Goal: Task Accomplishment & Management: Manage account settings

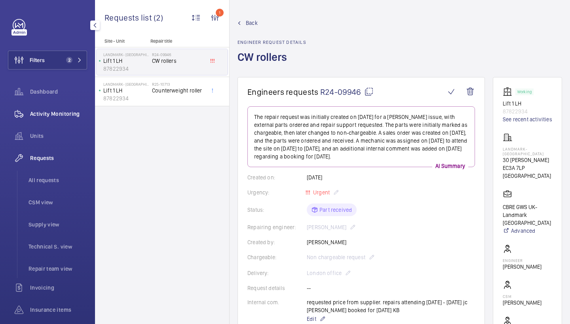
click at [63, 111] on span "Activity Monitoring" at bounding box center [58, 114] width 57 height 8
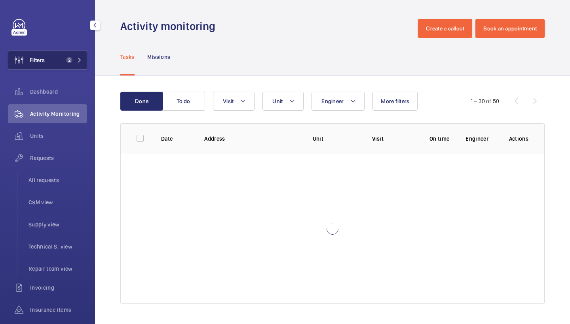
click at [59, 62] on button "Filters 2" at bounding box center [47, 60] width 79 height 19
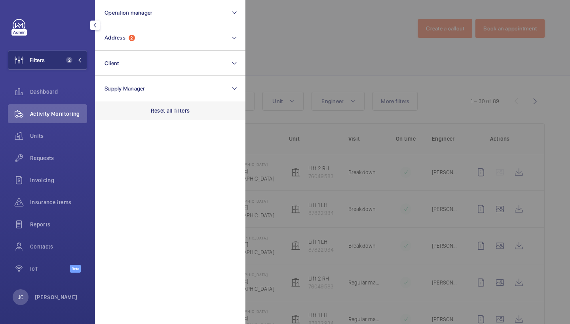
click at [148, 117] on div "Reset all filters" at bounding box center [170, 110] width 150 height 19
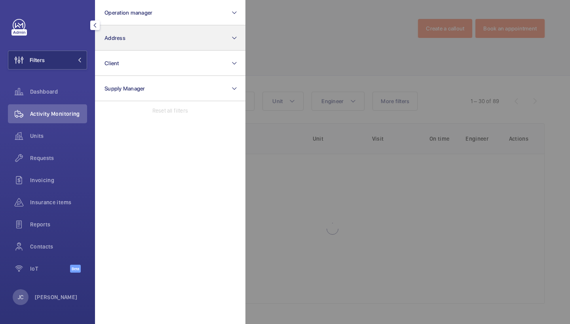
click at [148, 37] on button "Address" at bounding box center [170, 37] width 150 height 25
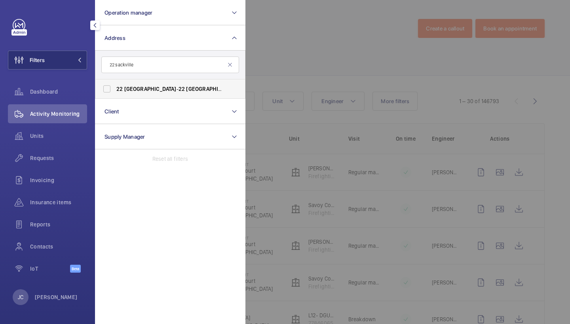
type input "22 sackville"
click at [148, 90] on span "22 Sackville - 22 Sackville St, LONDON W1S 3DN" at bounding box center [170, 89] width 109 height 8
click at [115, 90] on input "22 Sackville - 22 Sackville St, LONDON W1S 3DN" at bounding box center [107, 89] width 16 height 16
checkbox input "true"
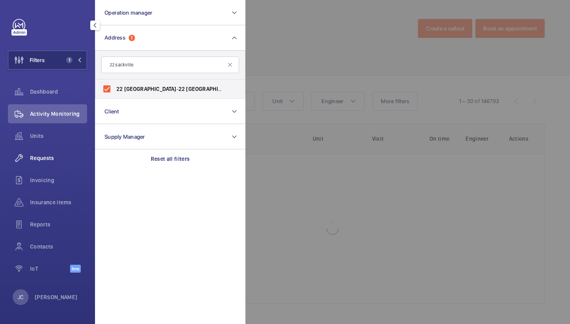
click at [46, 157] on span "Requests" at bounding box center [58, 158] width 57 height 8
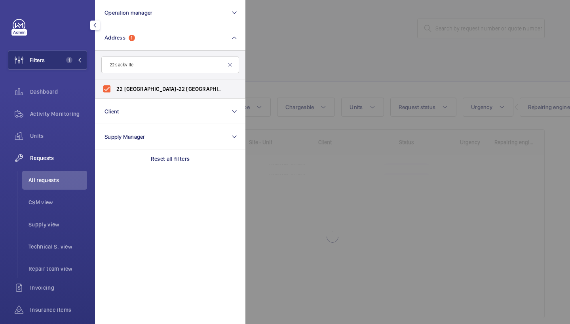
click at [315, 43] on div at bounding box center [530, 162] width 570 height 324
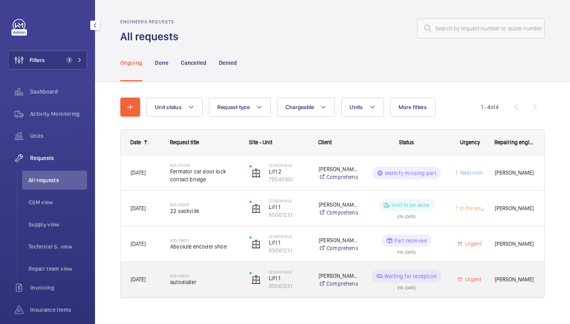
click at [201, 288] on div "R25-09521 autodialler" at bounding box center [204, 280] width 69 height 23
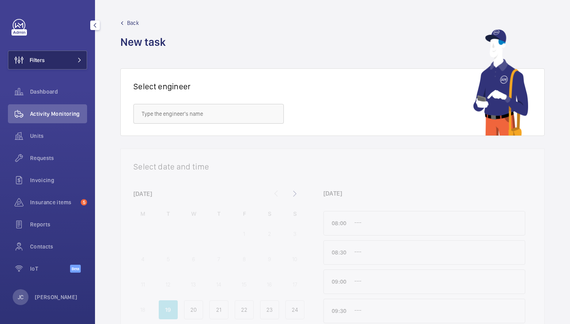
click at [74, 57] on button "Filters" at bounding box center [47, 60] width 79 height 19
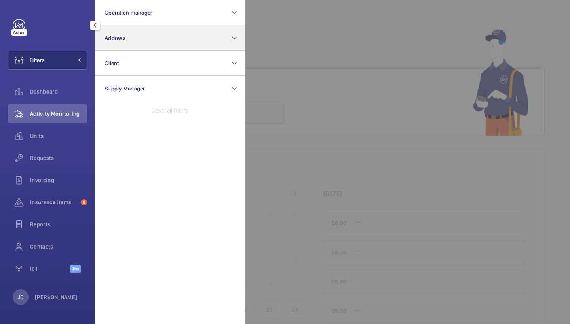
click at [123, 44] on button "Address" at bounding box center [170, 37] width 150 height 25
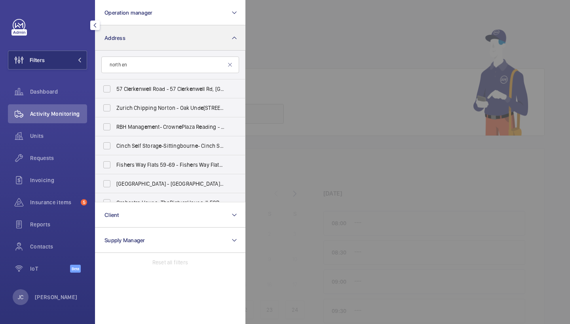
type input "north end"
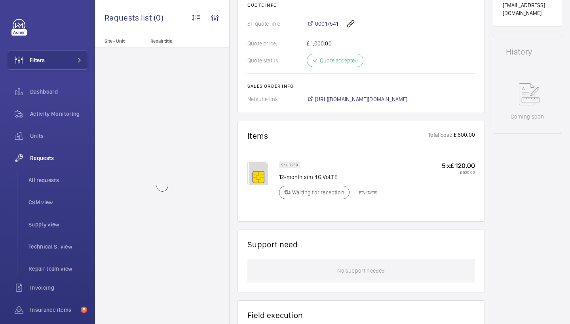
scroll to position [324, 0]
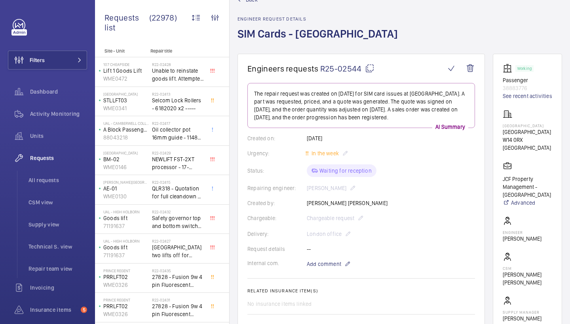
scroll to position [23, 0]
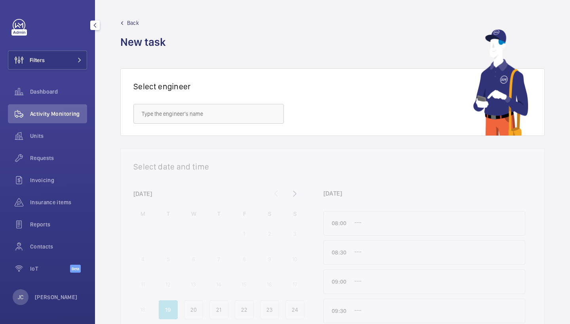
click at [75, 57] on button "Filters" at bounding box center [47, 60] width 79 height 19
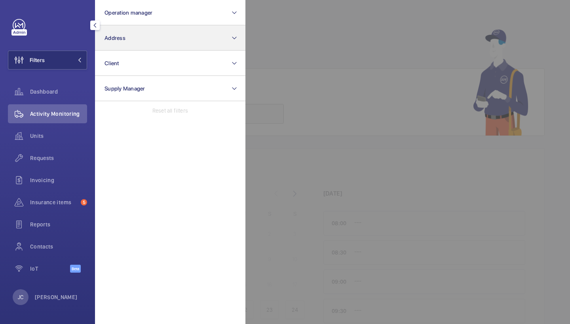
click at [137, 34] on button "Address" at bounding box center [170, 37] width 150 height 25
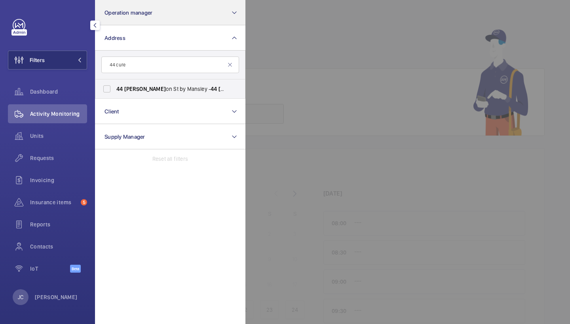
type input "44 cure"
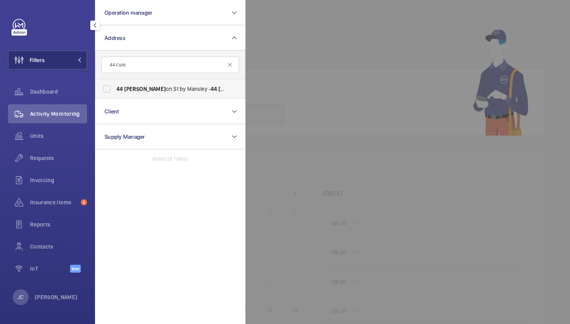
drag, startPoint x: 227, startPoint y: 3, endPoint x: 135, endPoint y: 87, distance: 124.1
click at [135, 87] on span "44 Curz on St by Mansley - 44 Curz on St, LONDON W1J 7UG" at bounding box center [170, 89] width 109 height 8
click at [115, 87] on input "44 Curz on St by Mansley - 44 Curz on St, LONDON W1J 7UG" at bounding box center [107, 89] width 16 height 16
checkbox input "true"
click at [51, 159] on span "Requests" at bounding box center [58, 158] width 57 height 8
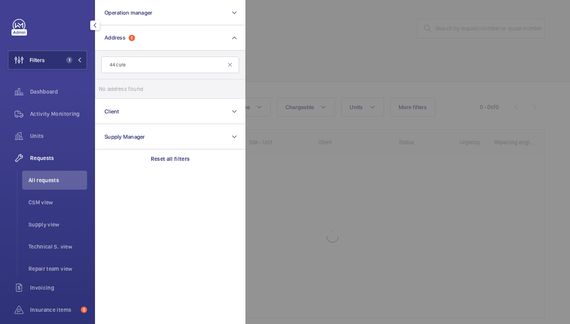
click at [293, 84] on div at bounding box center [530, 162] width 570 height 324
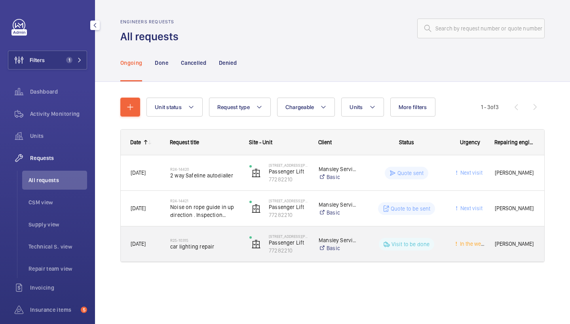
click at [180, 250] on span "car lighting repair" at bounding box center [204, 247] width 69 height 8
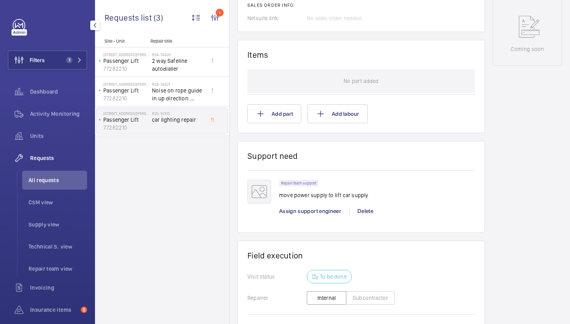
scroll to position [408, 0]
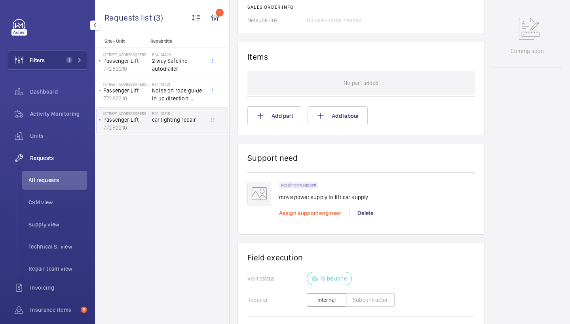
click at [294, 213] on span "Assign support engineer" at bounding box center [310, 213] width 62 height 6
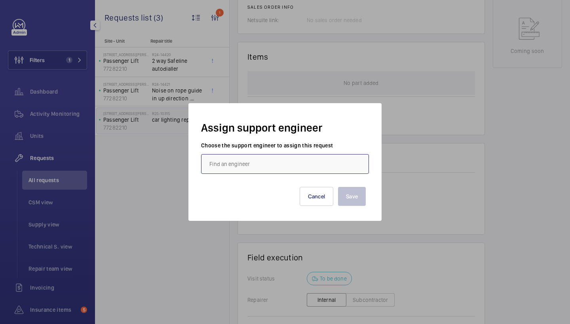
click at [283, 161] on input "text" at bounding box center [285, 164] width 168 height 20
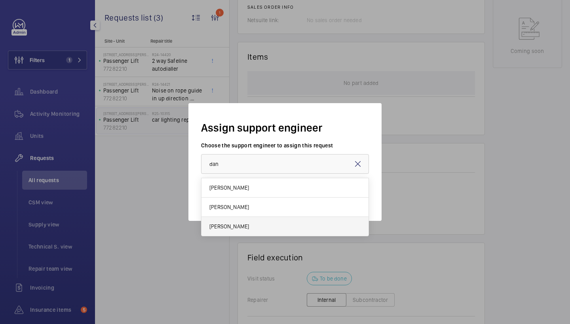
click at [267, 226] on mat-option "[PERSON_NAME]" at bounding box center [284, 226] width 167 height 19
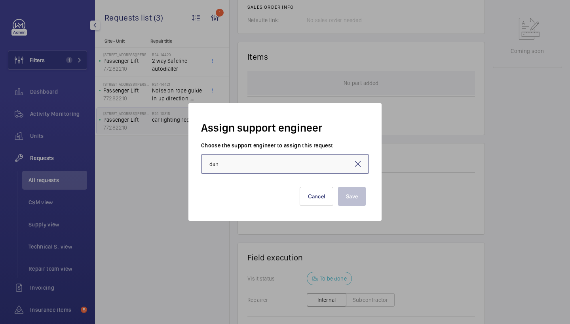
type input "[PERSON_NAME]"
click at [334, 196] on div "Save Cancel" at bounding box center [284, 190] width 161 height 32
click at [341, 198] on button "Save" at bounding box center [352, 196] width 28 height 19
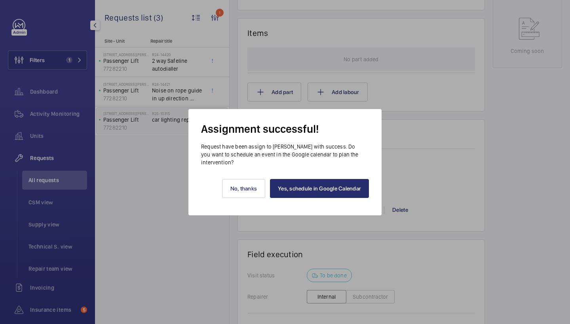
click at [343, 199] on div "Yes, schedule in Google Calendar No, thanks" at bounding box center [285, 191] width 168 height 49
click at [344, 194] on link "Yes, schedule in Google Calendar" at bounding box center [319, 188] width 99 height 19
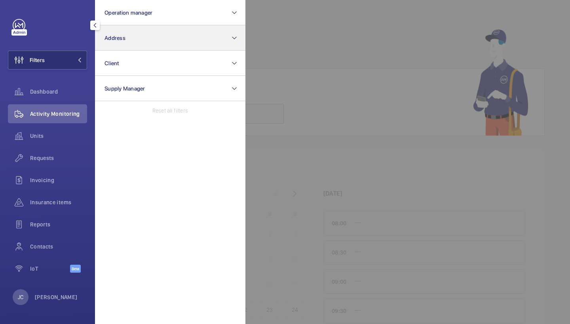
click at [119, 36] on span "Address" at bounding box center [114, 38] width 21 height 6
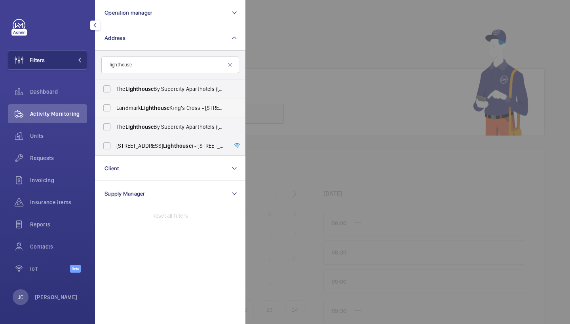
type input "lighthouse"
click at [148, 107] on span "Lighthouse" at bounding box center [155, 108] width 28 height 6
click at [115, 107] on input "Landmark Lighthouse [GEOGRAPHIC_DATA] - [STREET_ADDRESS]" at bounding box center [107, 108] width 16 height 16
checkbox input "true"
click at [64, 121] on div "Activity Monitoring" at bounding box center [47, 113] width 79 height 19
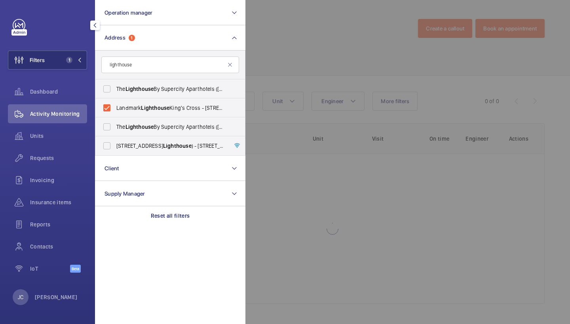
click at [304, 71] on div at bounding box center [530, 162] width 570 height 324
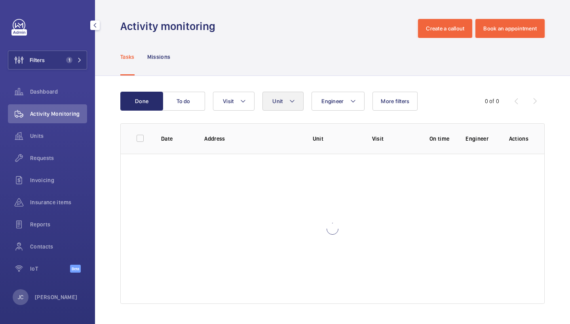
click at [287, 106] on button "Unit" at bounding box center [282, 101] width 41 height 19
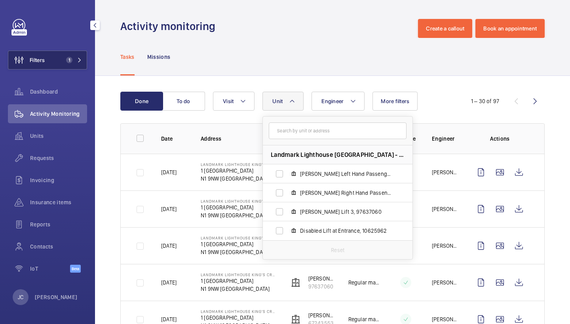
click at [79, 58] on mat-icon at bounding box center [79, 60] width 5 height 5
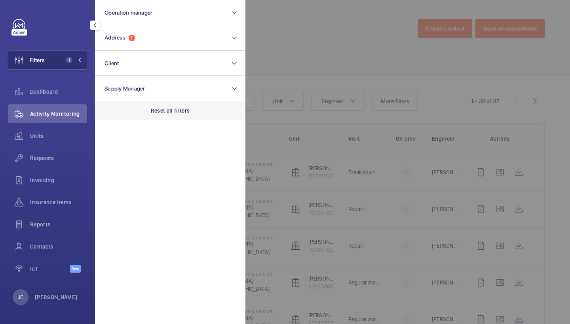
click at [169, 114] on p "Reset all filters" at bounding box center [170, 111] width 39 height 8
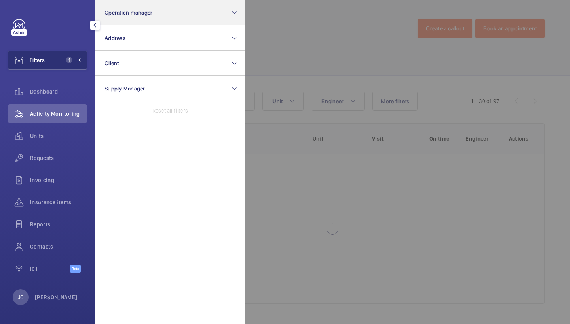
click at [164, 25] on button "Operation manager" at bounding box center [170, 12] width 150 height 25
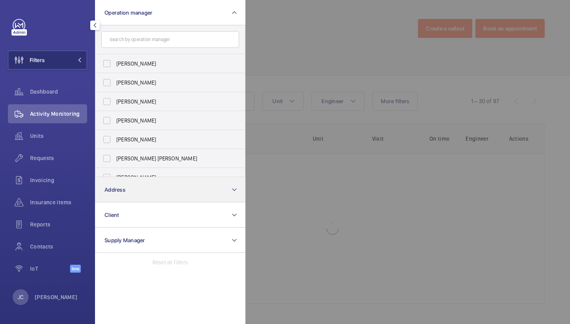
click at [146, 189] on button "Address" at bounding box center [170, 189] width 150 height 25
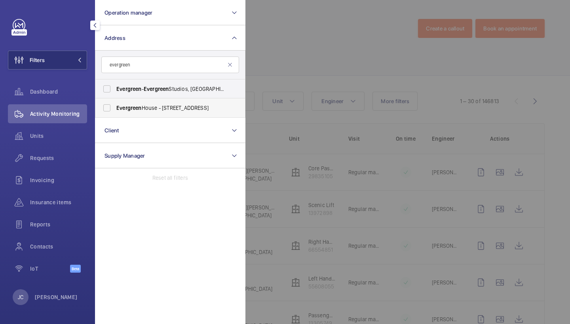
type input "evergreen"
click at [193, 111] on span "Evergreen House - 160 Euston Rd, LONDON NW1 2DX" at bounding box center [170, 108] width 109 height 8
click at [115, 111] on input "Evergreen House - 160 Euston Rd, LONDON NW1 2DX" at bounding box center [107, 108] width 16 height 16
checkbox input "true"
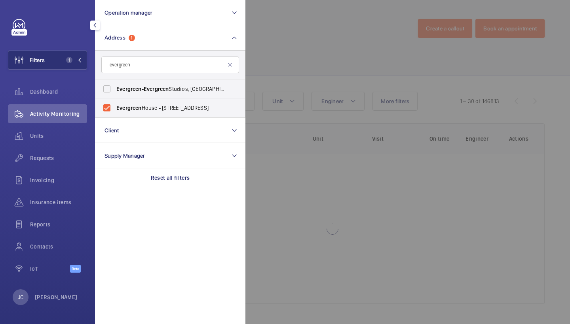
click at [295, 61] on div at bounding box center [530, 162] width 570 height 324
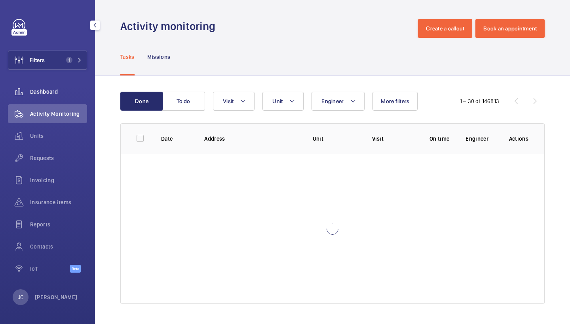
click at [49, 154] on span "Requests" at bounding box center [58, 158] width 57 height 8
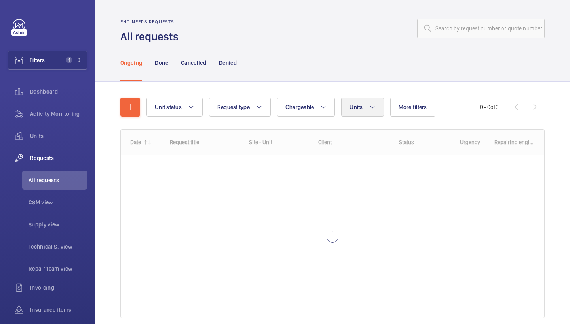
click at [347, 105] on button "Units" at bounding box center [362, 107] width 42 height 19
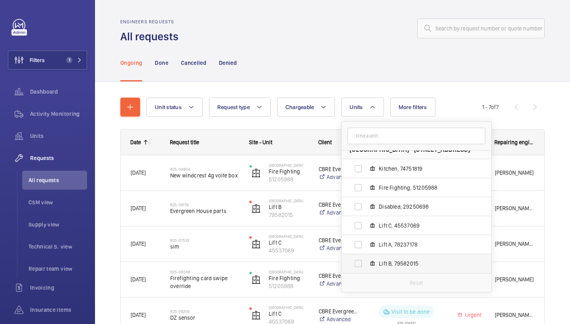
click at [403, 261] on span "Lift B, 79582015" at bounding box center [425, 264] width 92 height 8
click at [366, 261] on input "Lift B, 79582015" at bounding box center [358, 264] width 16 height 16
checkbox input "true"
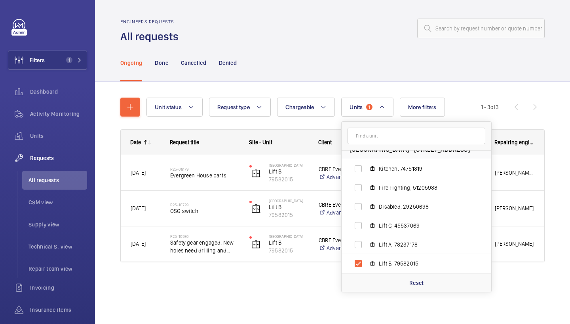
click at [343, 57] on div "Ongoing Done Cancelled Denied" at bounding box center [332, 63] width 424 height 38
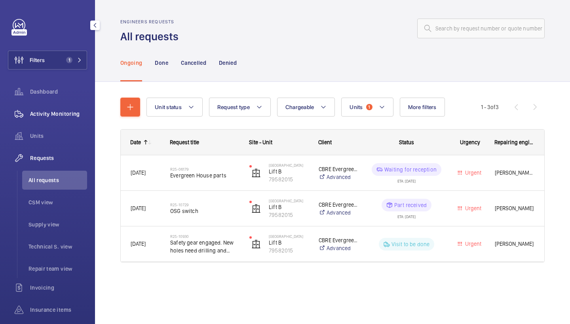
click at [64, 111] on span "Activity Monitoring" at bounding box center [58, 114] width 57 height 8
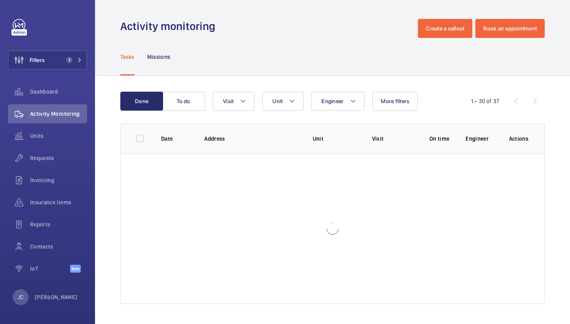
click at [305, 101] on div "Engineer Unit Visit More filters" at bounding box center [331, 101] width 237 height 19
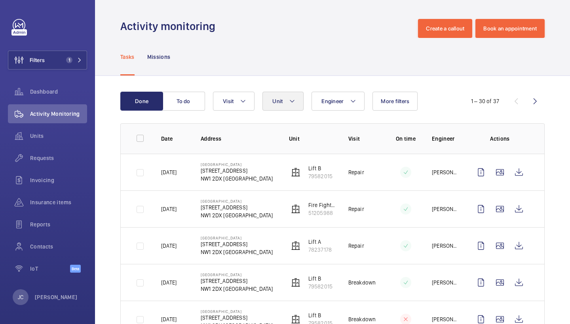
click at [293, 99] on mat-icon at bounding box center [292, 101] width 6 height 9
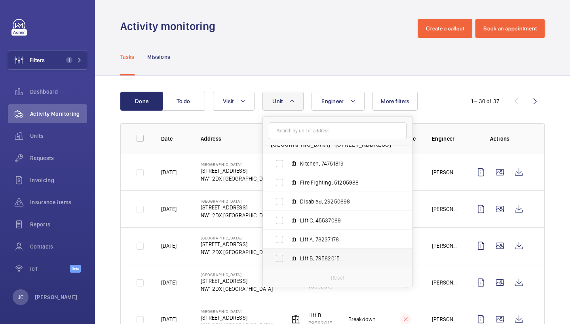
scroll to position [10, 0]
click at [313, 260] on span "Lift B, 79582015" at bounding box center [346, 259] width 92 height 8
click at [287, 260] on input "Lift B, 79582015" at bounding box center [279, 259] width 16 height 16
checkbox input "true"
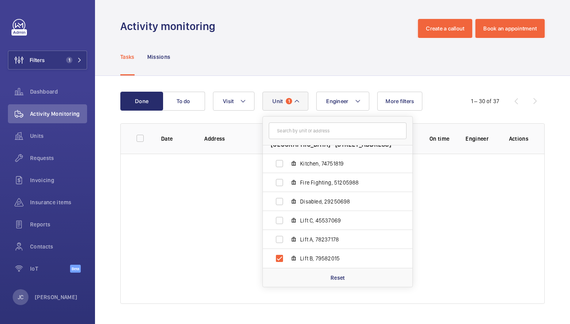
click at [305, 70] on div "Tasks Missions" at bounding box center [332, 57] width 424 height 38
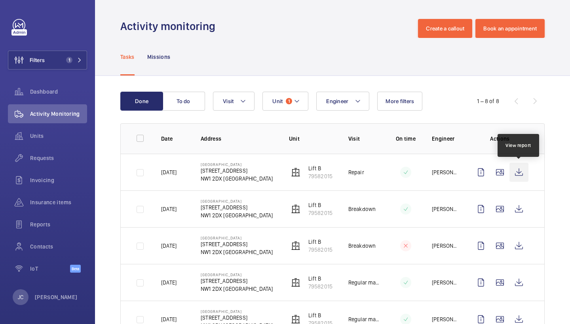
click at [521, 174] on wm-front-icon-button at bounding box center [518, 172] width 19 height 19
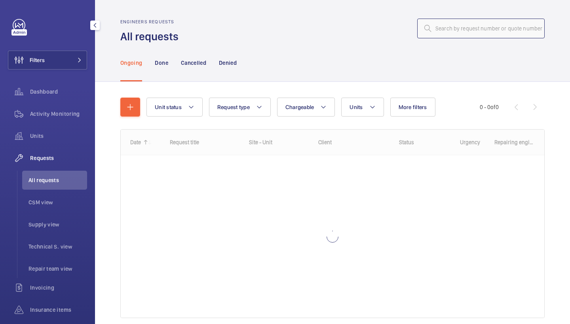
click at [444, 35] on input "text" at bounding box center [480, 29] width 127 height 20
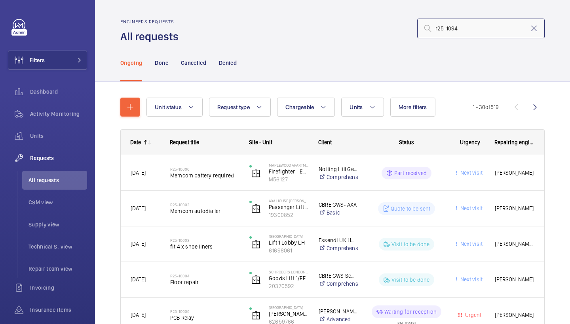
type input "r25-10945"
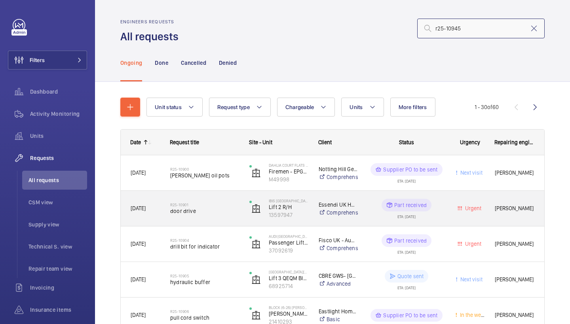
scroll to position [17, 0]
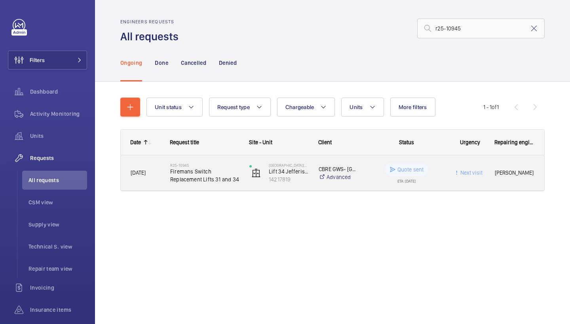
click at [221, 173] on span "Firemans Switch Replacement Lifts 31 and 34" at bounding box center [204, 176] width 69 height 16
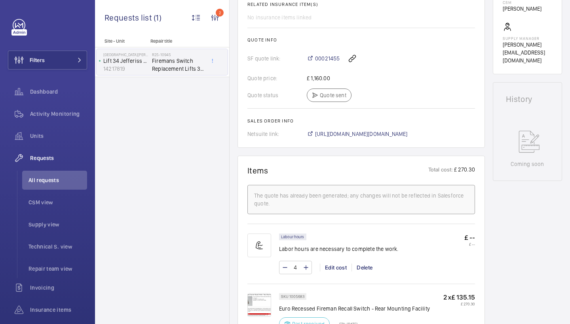
scroll to position [332, 0]
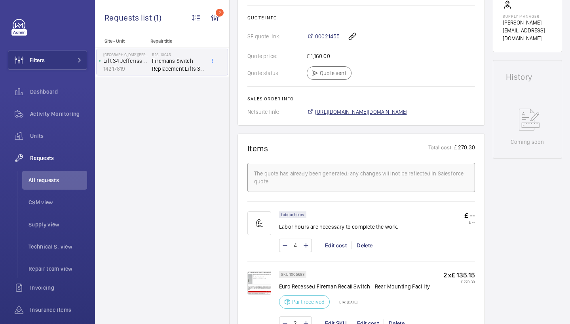
click at [392, 116] on span "https://6461500.app.netsuite.com/app/accounting/transactions/salesord.nl?id=290…" at bounding box center [361, 112] width 93 height 8
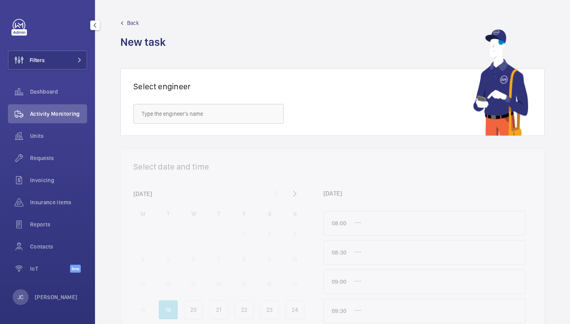
click at [47, 49] on div "Filters Dashboard Activity Monitoring Units Requests Invoicing Insurance items …" at bounding box center [47, 150] width 79 height 263
click at [47, 53] on button "Filters" at bounding box center [47, 60] width 79 height 19
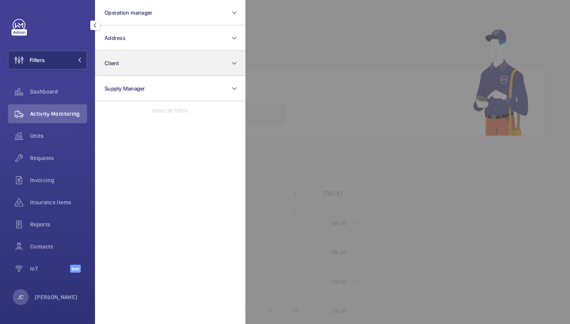
click at [117, 53] on button "Client" at bounding box center [170, 63] width 150 height 25
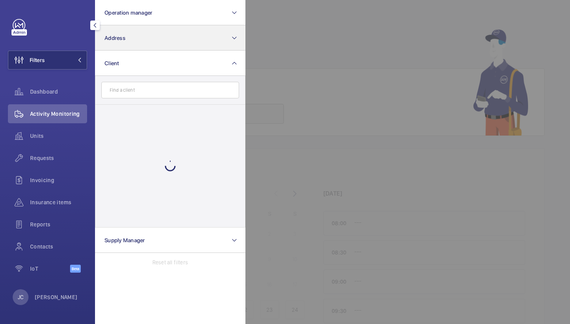
click at [119, 45] on button "Address" at bounding box center [170, 37] width 150 height 25
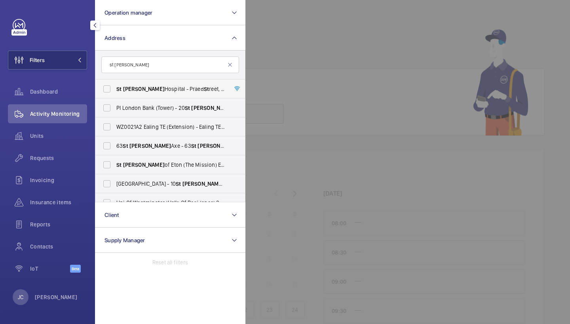
type input "st [PERSON_NAME]"
click at [137, 89] on span "[GEOGRAPHIC_DATA][PERSON_NAME][STREET_ADDRESS]" at bounding box center [170, 89] width 109 height 8
click at [115, 89] on input "[GEOGRAPHIC_DATA][PERSON_NAME][STREET_ADDRESS]" at bounding box center [107, 89] width 16 height 16
checkbox input "true"
click at [281, 61] on div at bounding box center [530, 162] width 570 height 324
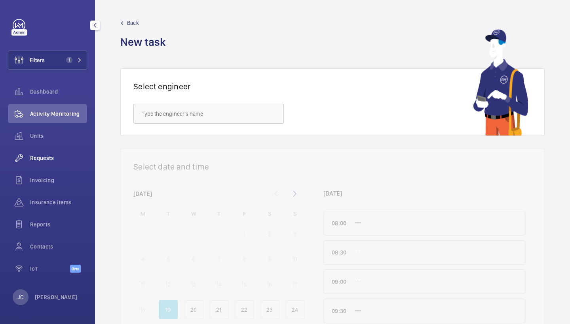
click at [39, 157] on span "Requests" at bounding box center [58, 158] width 57 height 8
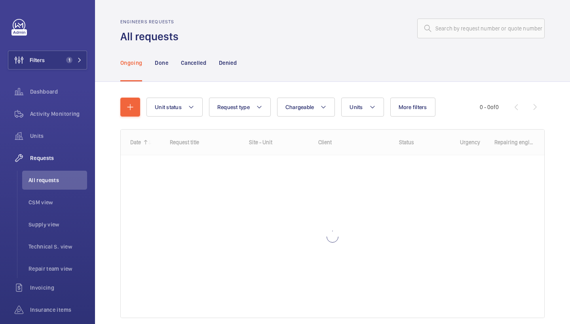
click at [361, 95] on div "Unit status Request type Chargeable Units More filters Request status Urgency R…" at bounding box center [332, 211] width 424 height 252
click at [359, 111] on button "Units" at bounding box center [362, 107] width 42 height 19
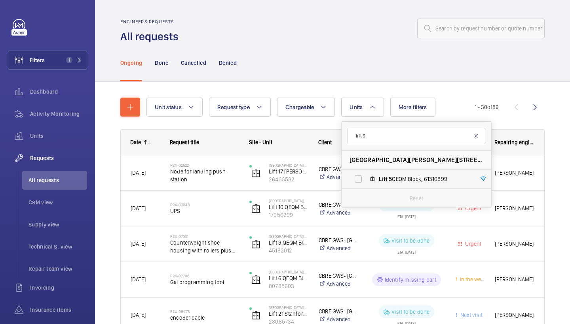
type input "lift 5"
click at [379, 186] on label "Lift 5 QEQM Block, 61310899" at bounding box center [409, 179] width 137 height 19
click at [366, 186] on input "Lift 5 QEQM Block, 61310899" at bounding box center [358, 179] width 16 height 16
checkbox input "true"
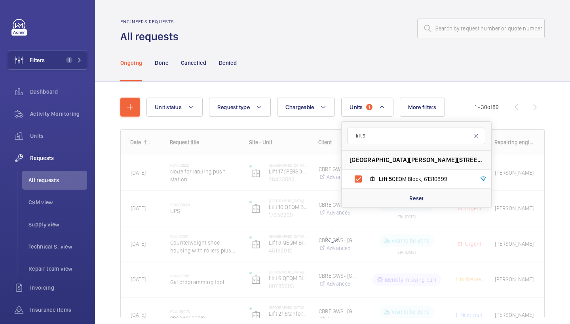
click at [569, 150] on div "Unit status Request type Chargeable Units 1 lift [STREET_ADDRESS][PERSON_NAME] …" at bounding box center [332, 219] width 475 height 275
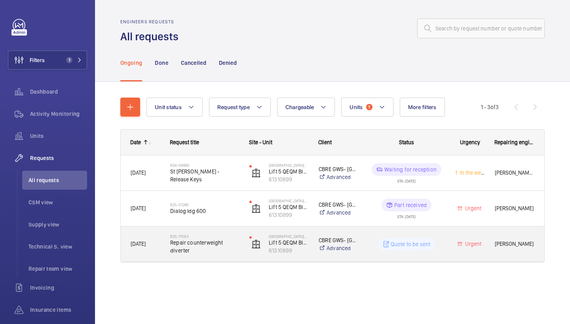
click at [220, 247] on span "Repair counterweight diverter" at bounding box center [204, 247] width 69 height 16
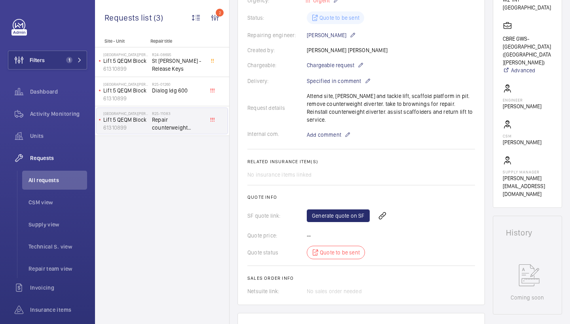
scroll to position [172, 0]
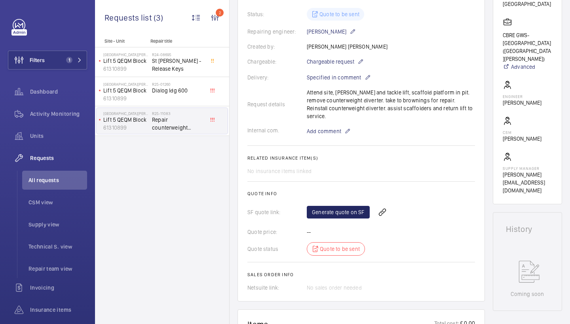
click at [339, 206] on link "Generate quote on SF" at bounding box center [338, 212] width 63 height 13
